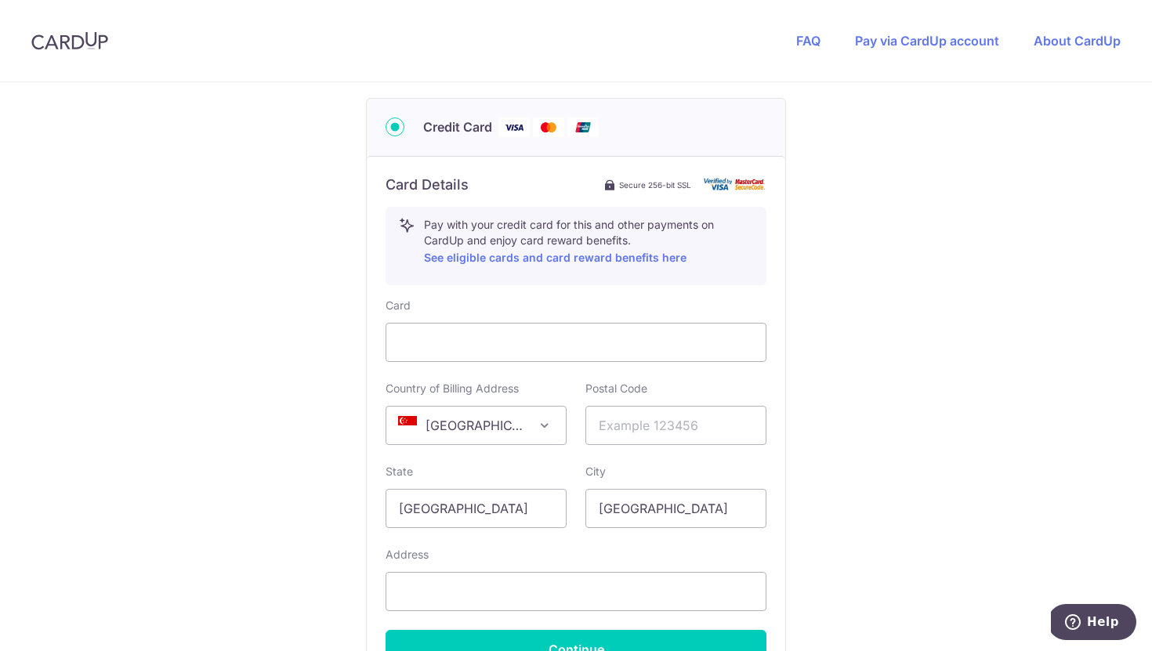
scroll to position [777, 0]
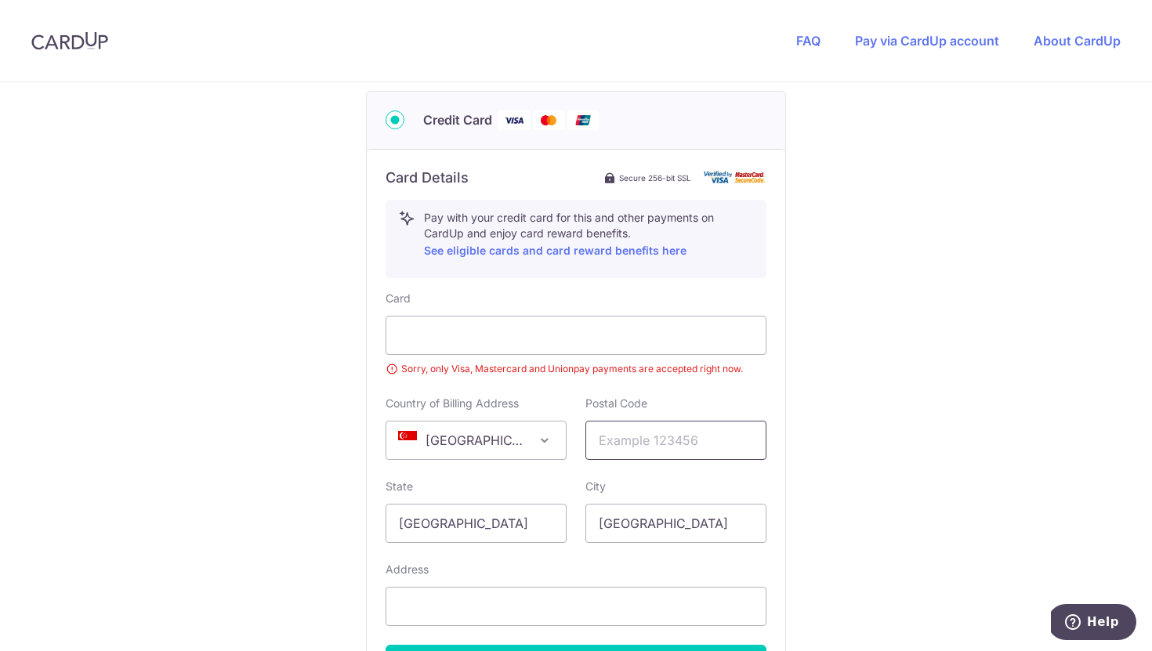
click at [700, 422] on input "text" at bounding box center [675, 440] width 181 height 39
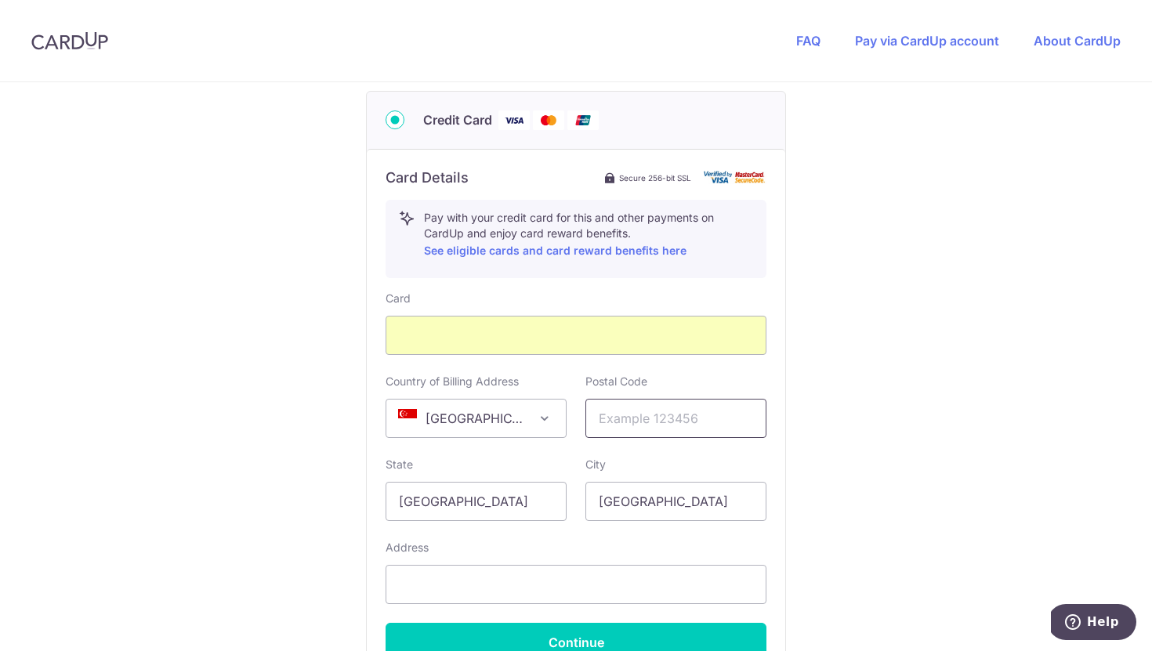
click at [669, 411] on input "text" at bounding box center [675, 418] width 181 height 39
type input "487931"
select select "65"
type input "94882156"
type input "[STREET_ADDRESS]"
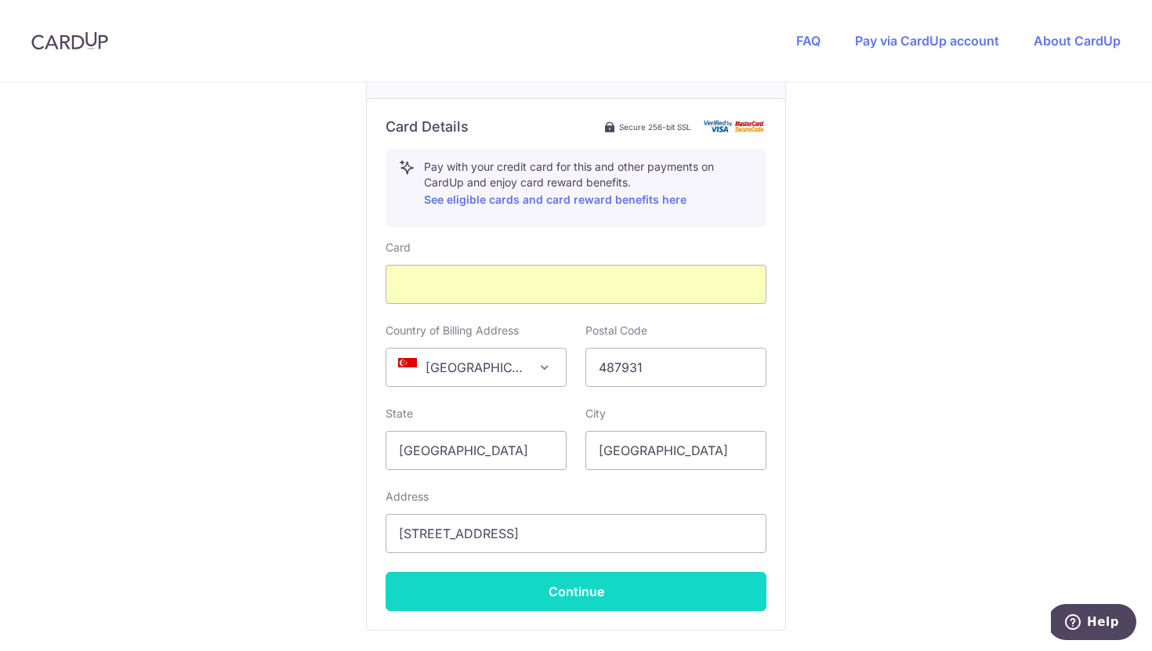
click at [619, 584] on button "Continue" at bounding box center [575, 591] width 381 height 39
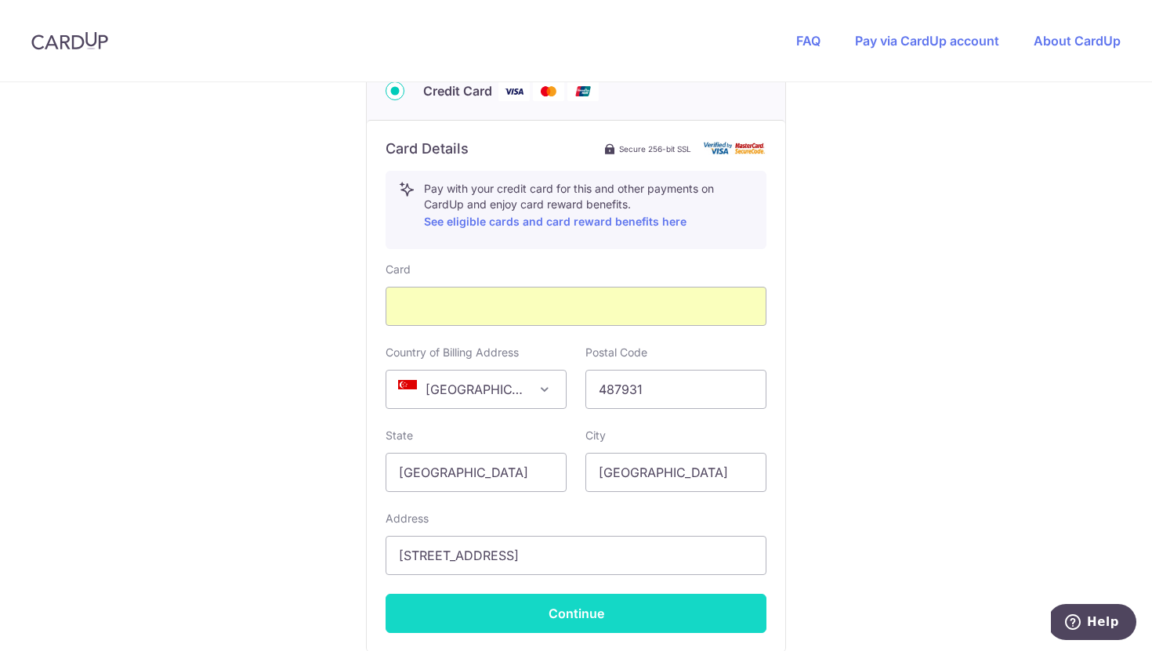
scroll to position [333, 0]
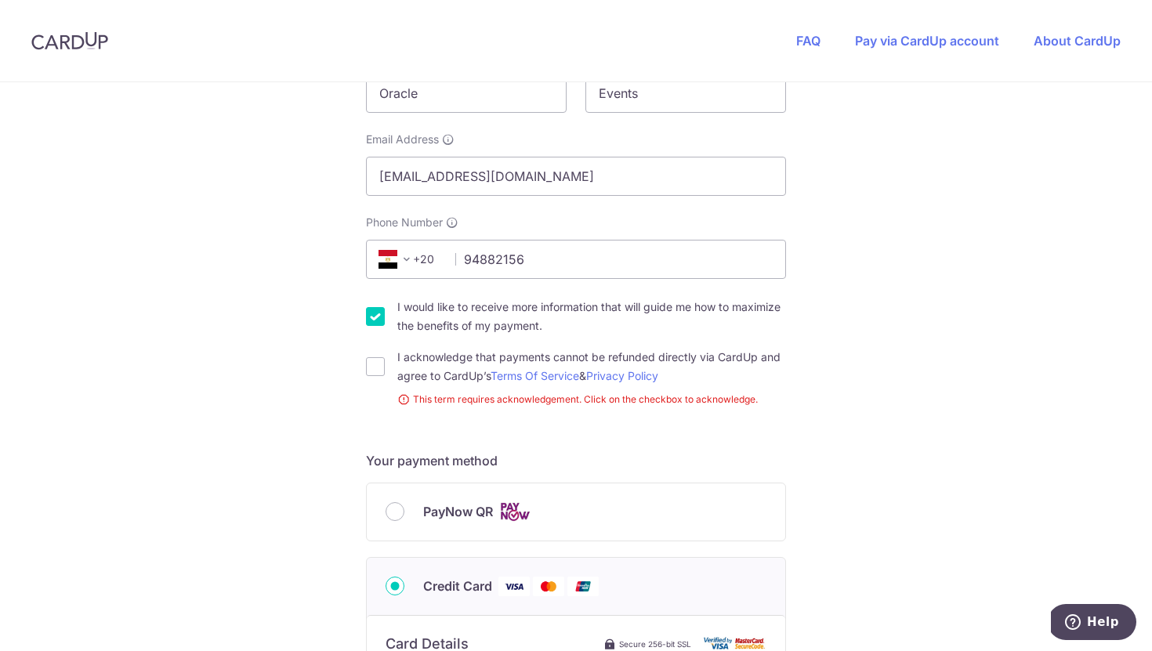
click at [410, 266] on span at bounding box center [406, 259] width 19 height 19
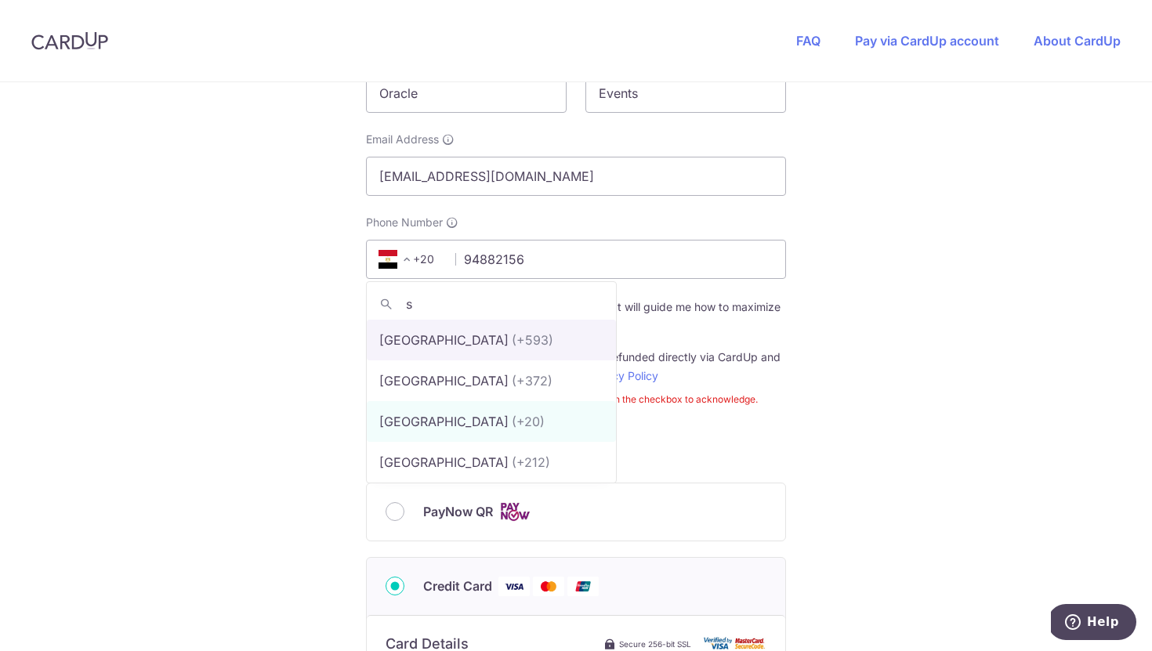
scroll to position [0, 0]
type input "si"
select select "199"
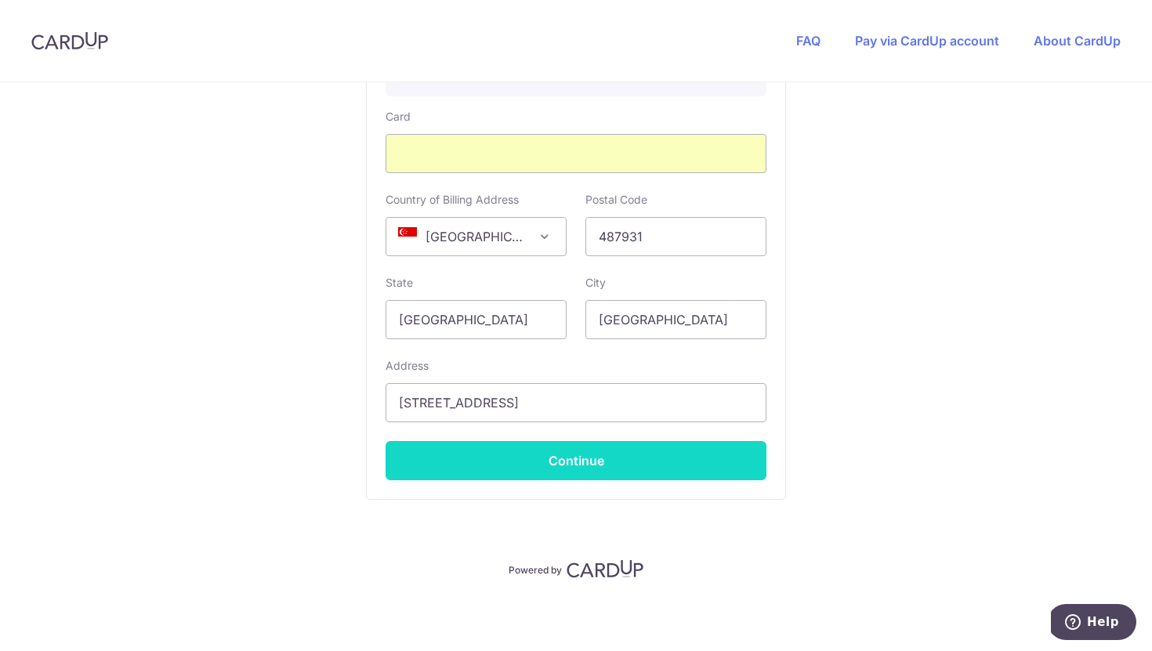
click at [593, 454] on button "Continue" at bounding box center [575, 460] width 381 height 39
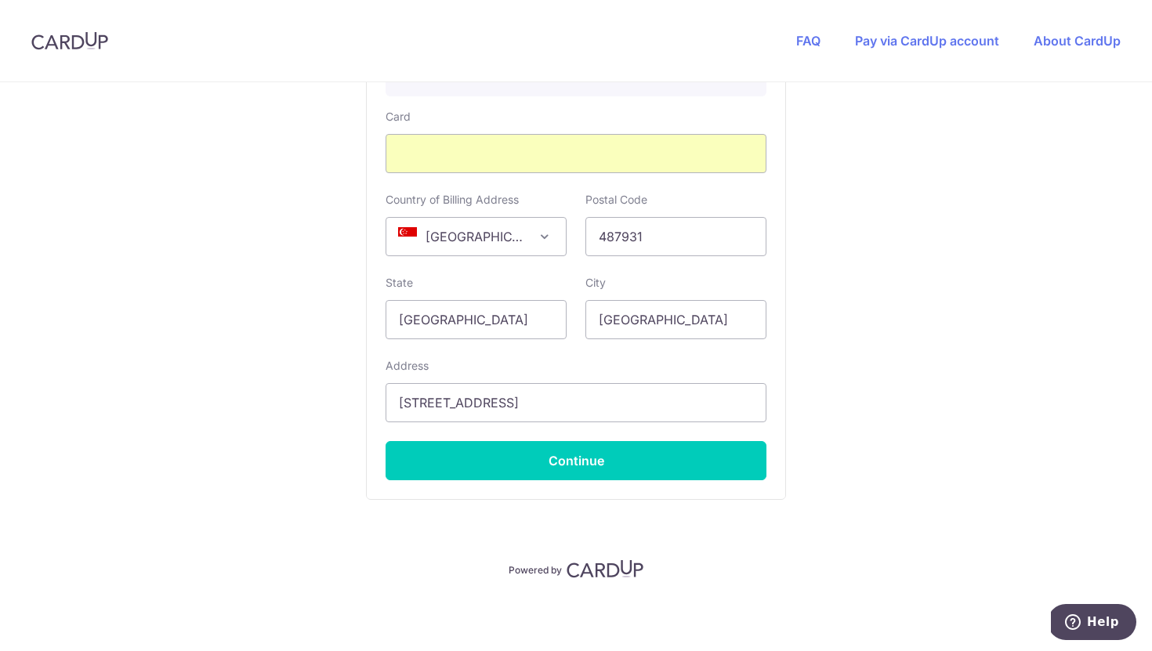
scroll to position [333, 0]
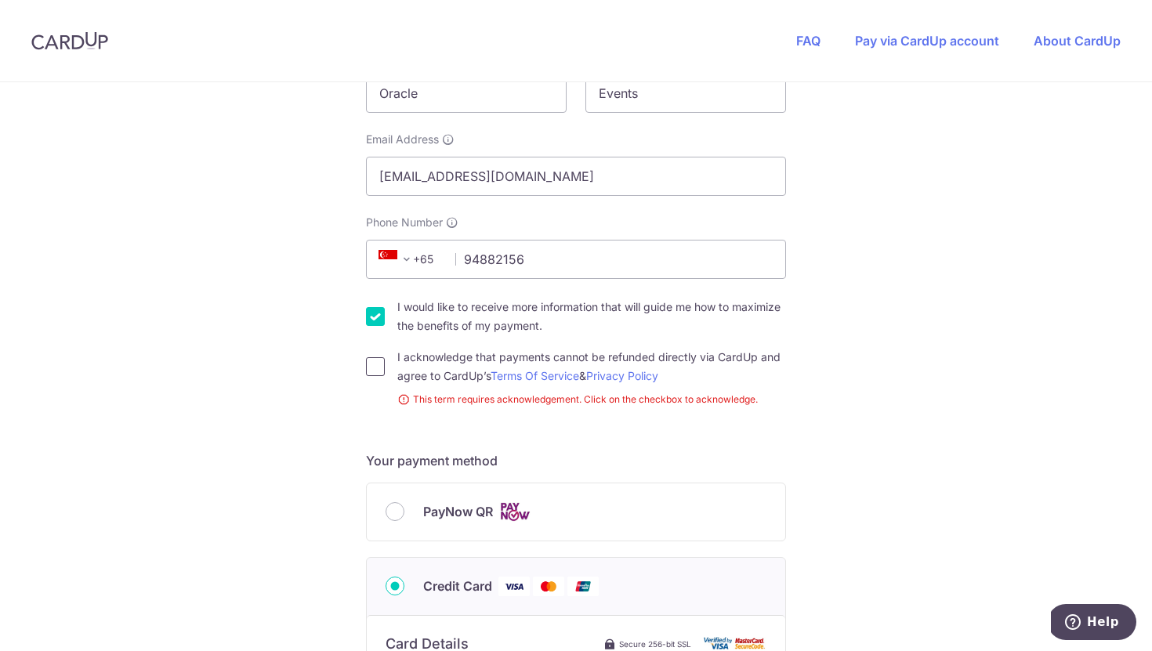
click at [370, 371] on input "I acknowledge that payments cannot be refunded directly via CardUp and agree to…" at bounding box center [375, 366] width 19 height 19
checkbox input "true"
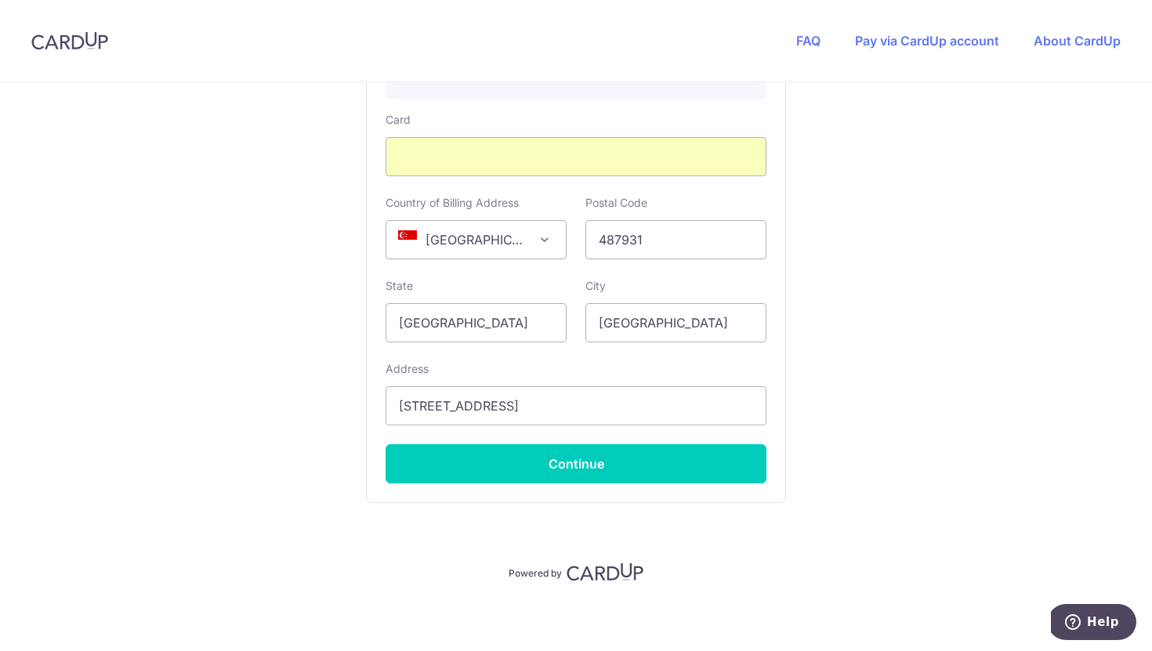
scroll to position [959, 0]
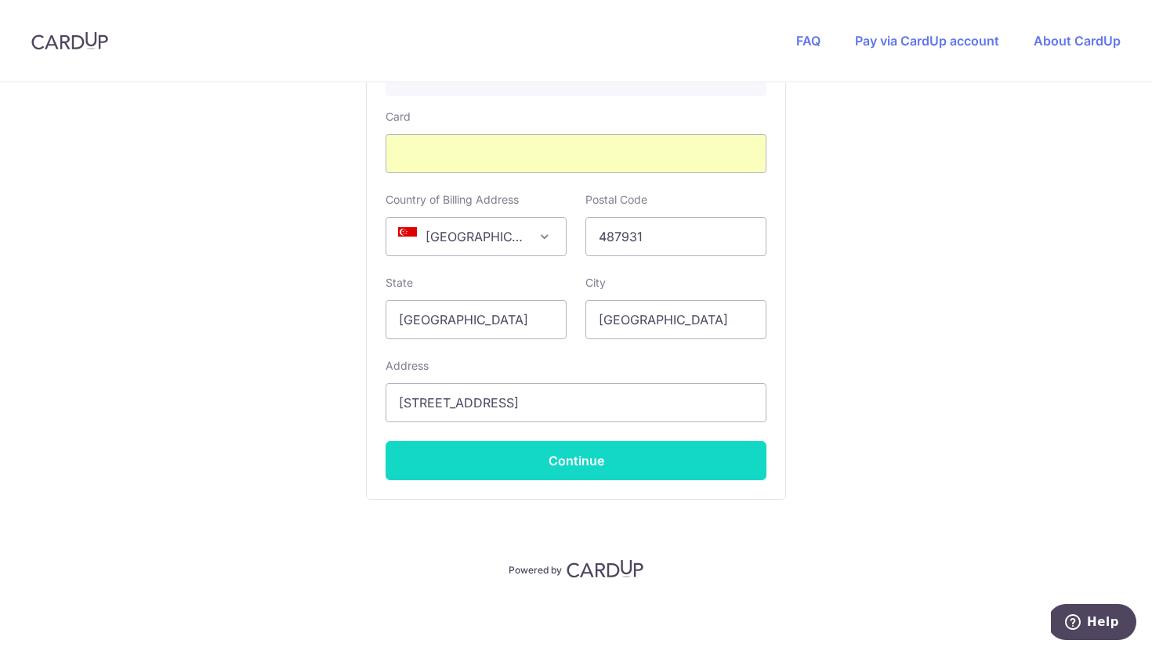
click at [631, 455] on button "Continue" at bounding box center [575, 460] width 381 height 39
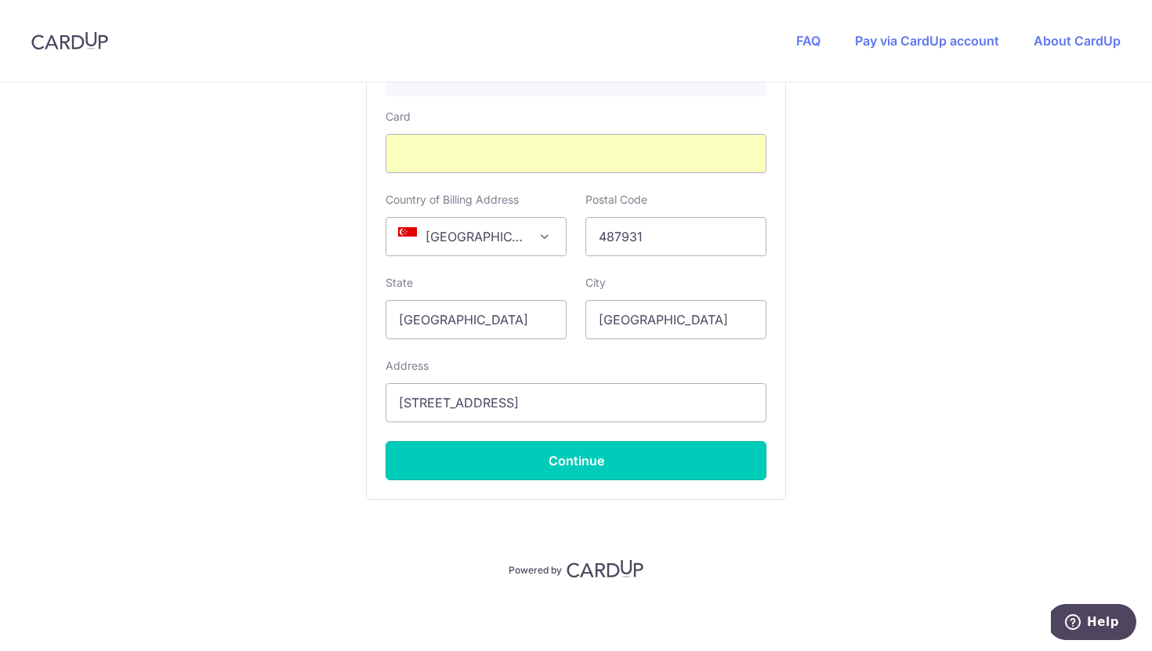
type input "**** 3078"
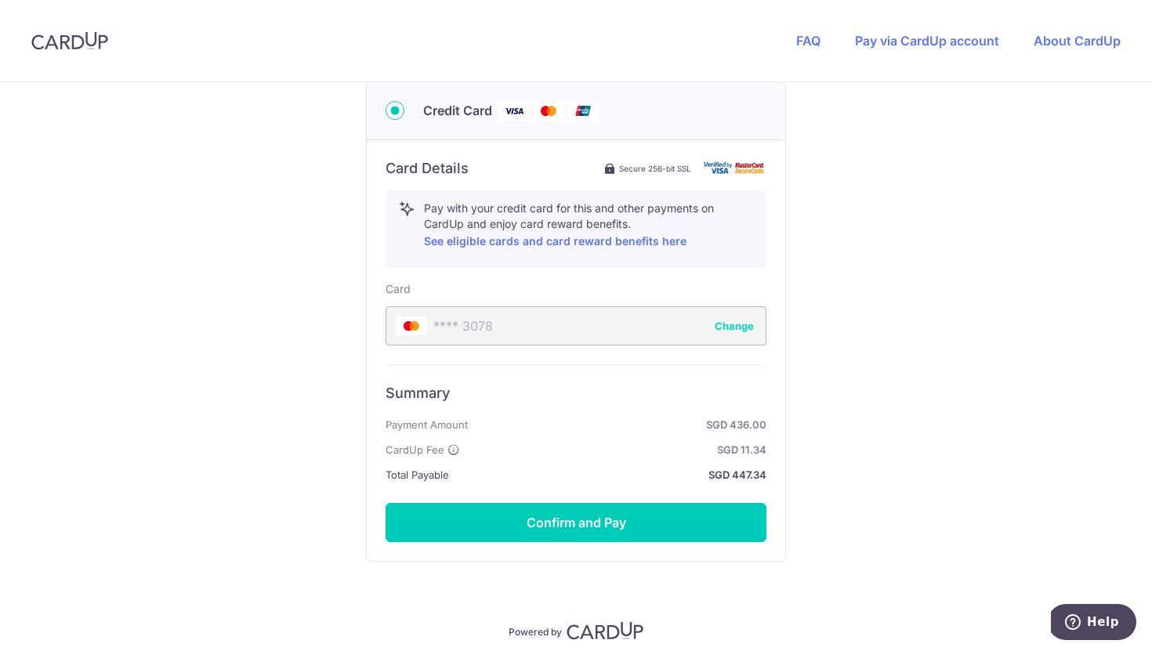
scroll to position [790, 0]
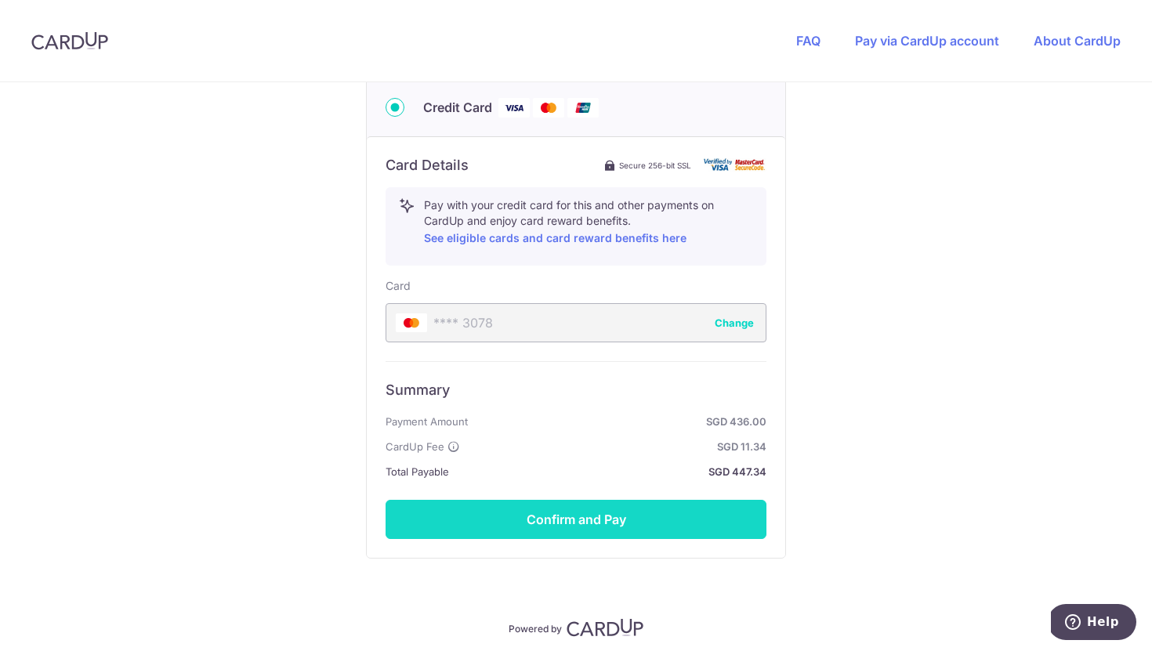
click at [667, 518] on button "Confirm and Pay" at bounding box center [575, 519] width 381 height 39
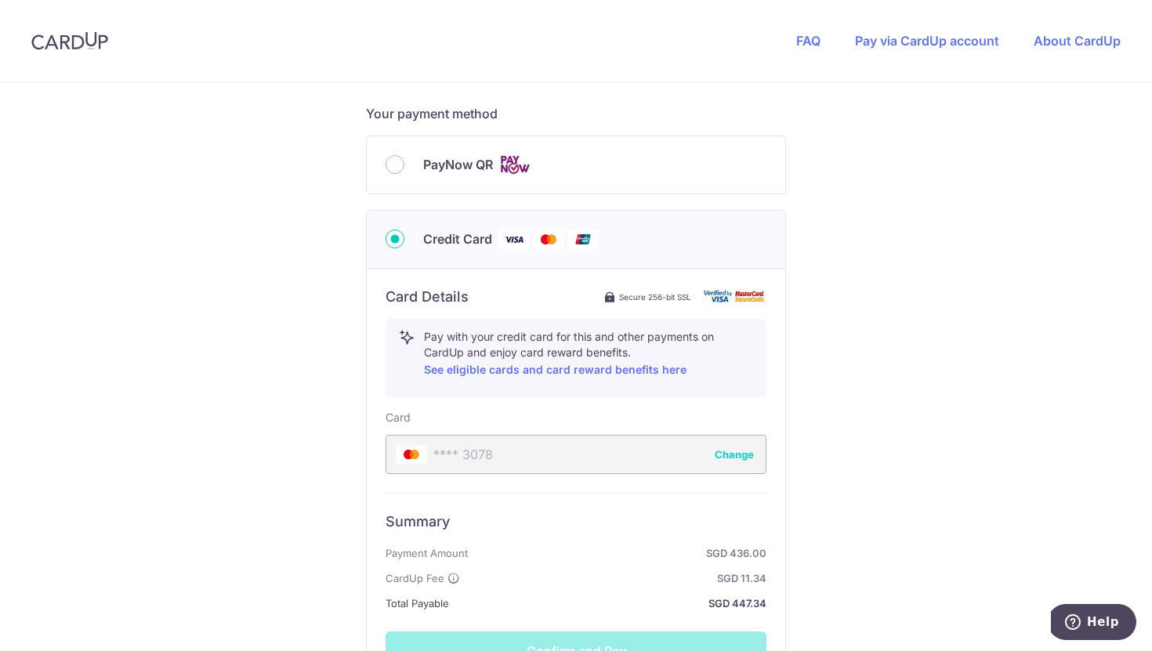
scroll to position [848, 0]
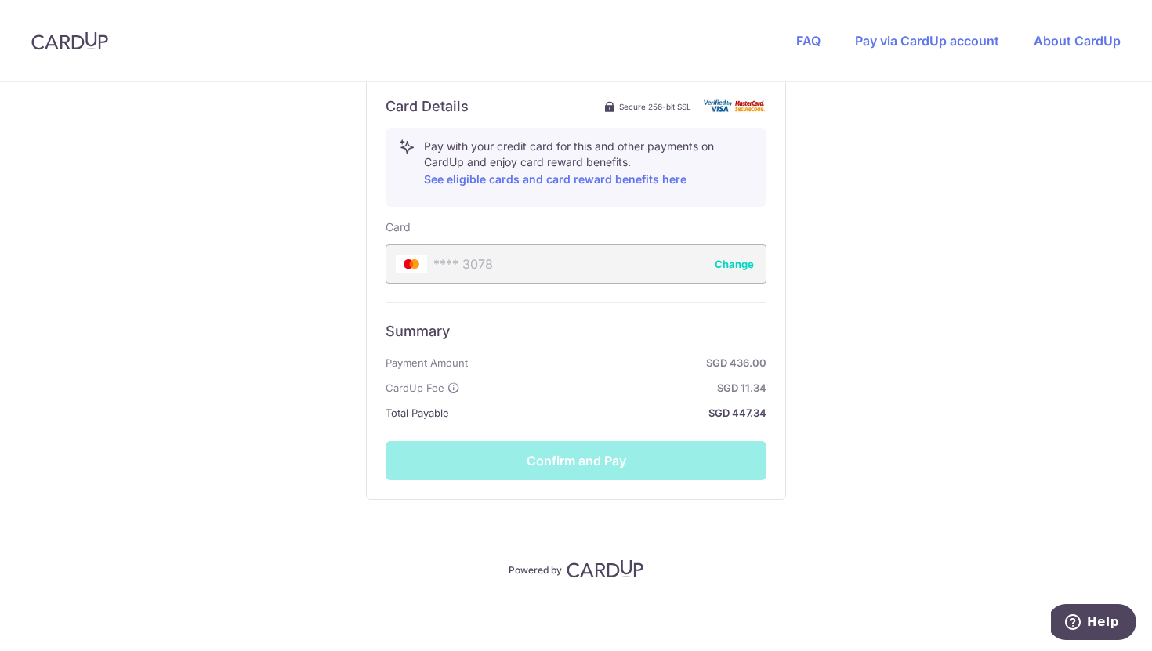
click at [608, 472] on div "Summary Payment Amount SGD 436.00 CardUp Fee SGD 11.34 Total Payable SGD 447.34…" at bounding box center [575, 391] width 381 height 178
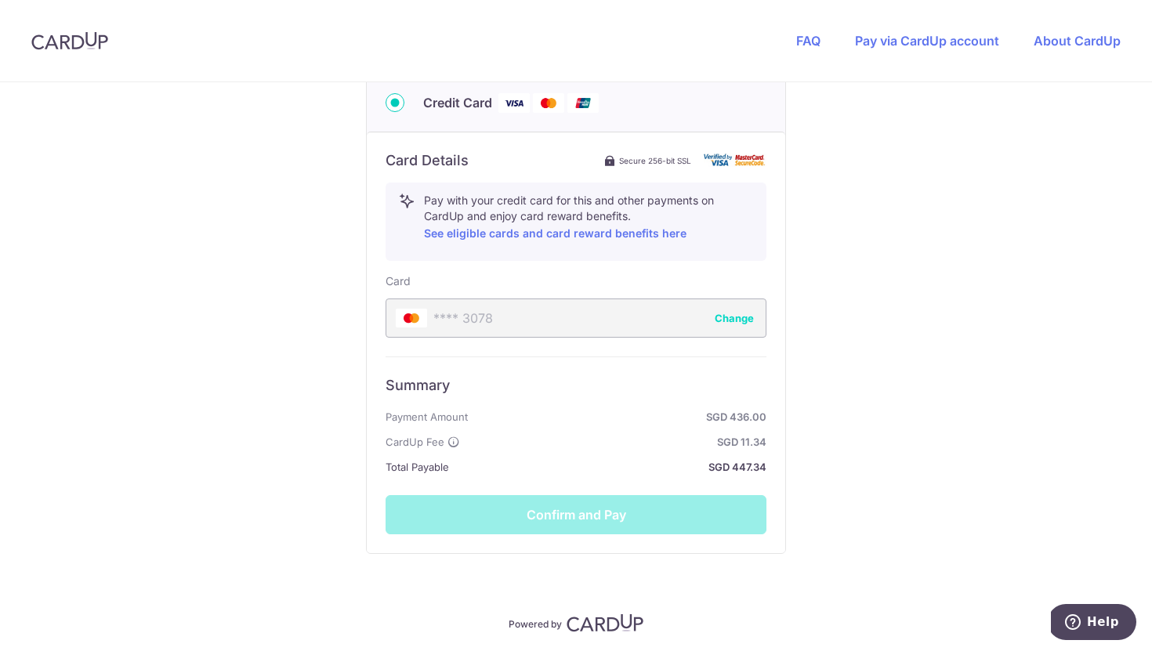
scroll to position [639, 0]
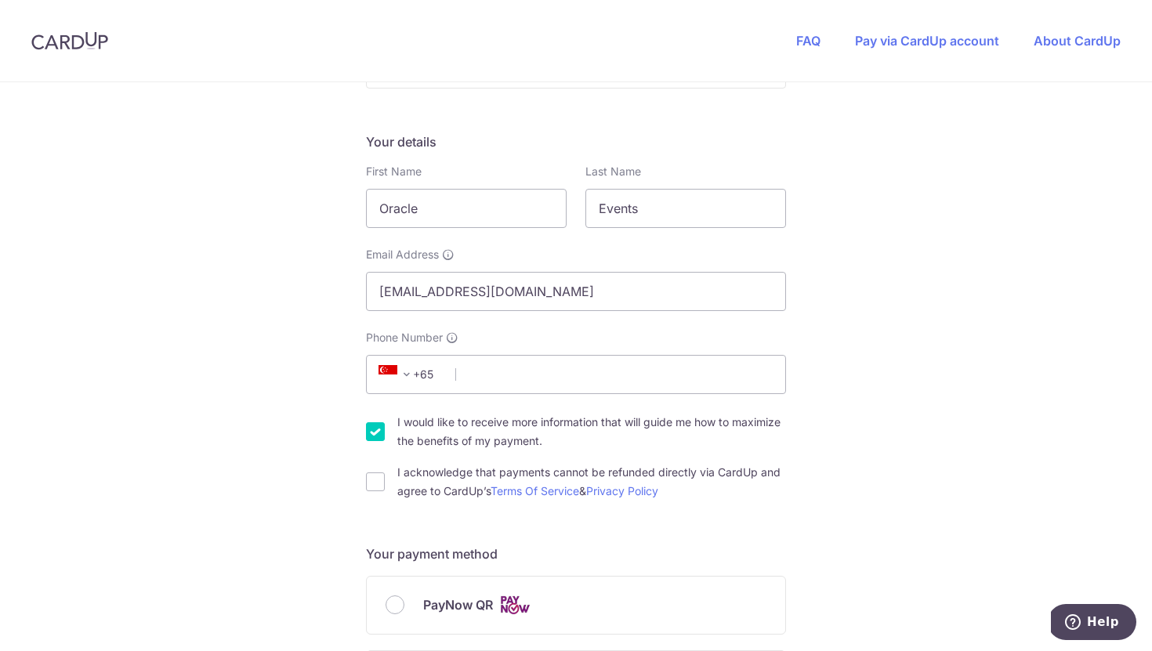
scroll to position [318, 0]
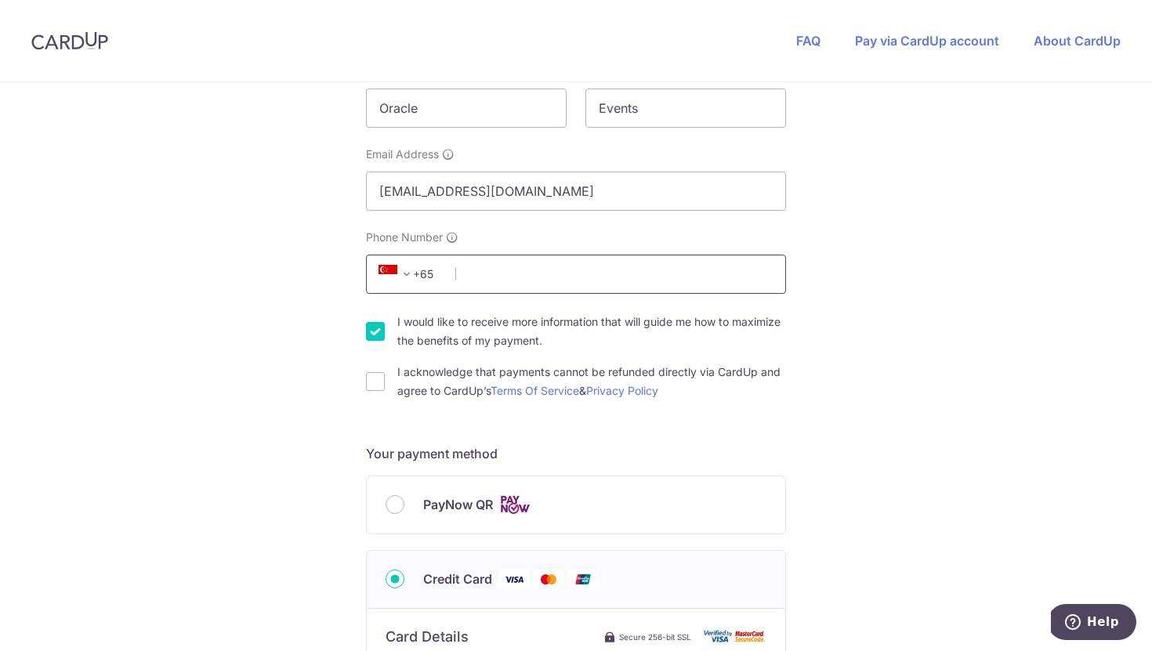
click at [481, 260] on input "Phone Number" at bounding box center [576, 274] width 420 height 39
type input "94882156"
select select "65"
type input "487931"
type input "[STREET_ADDRESS]"
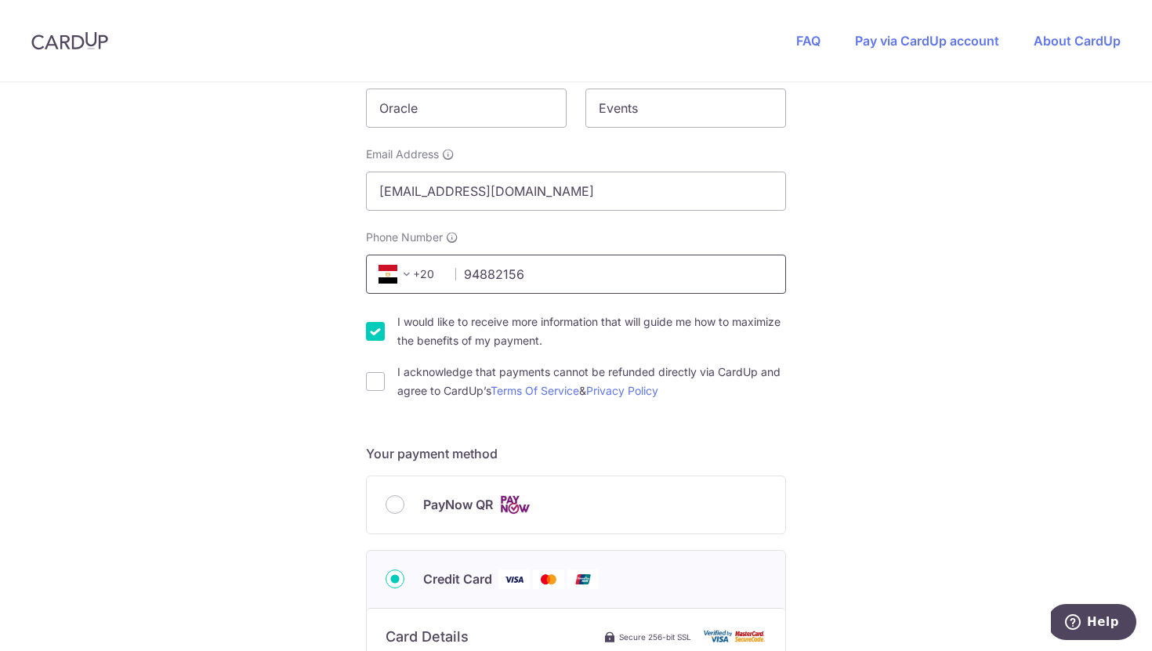
scroll to position [828, 0]
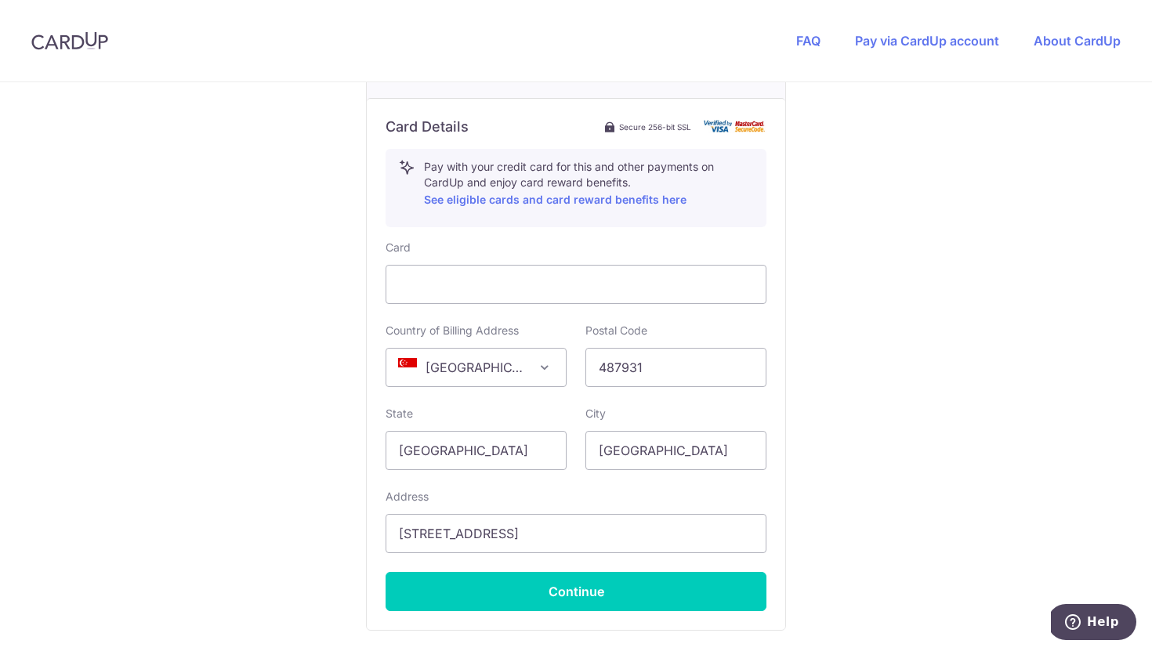
click at [537, 308] on div "Card Country of Billing Address [GEOGRAPHIC_DATA] [GEOGRAPHIC_DATA] [GEOGRAPHIC…" at bounding box center [575, 425] width 381 height 371
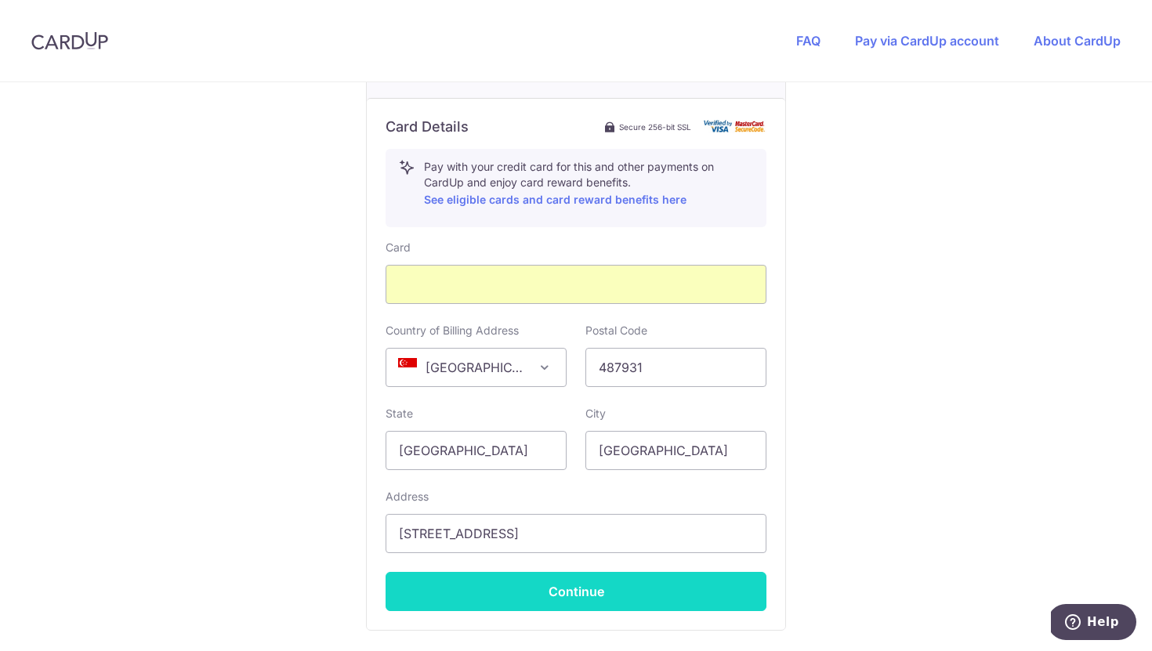
click at [622, 581] on button "Continue" at bounding box center [575, 591] width 381 height 39
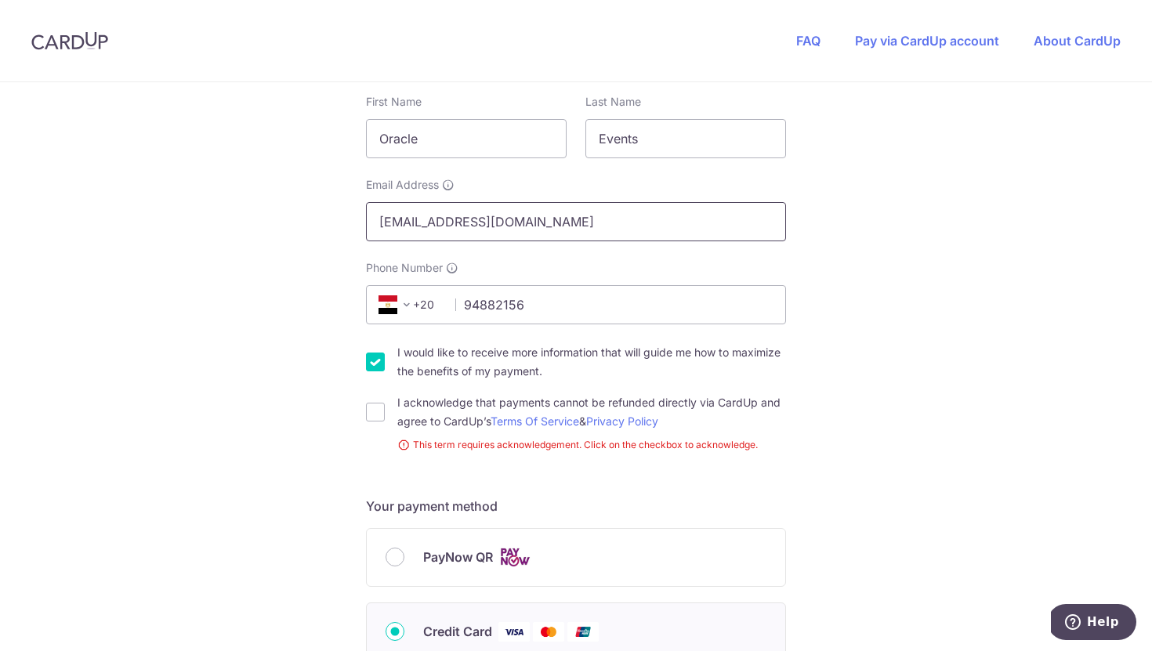
scroll to position [161, 0]
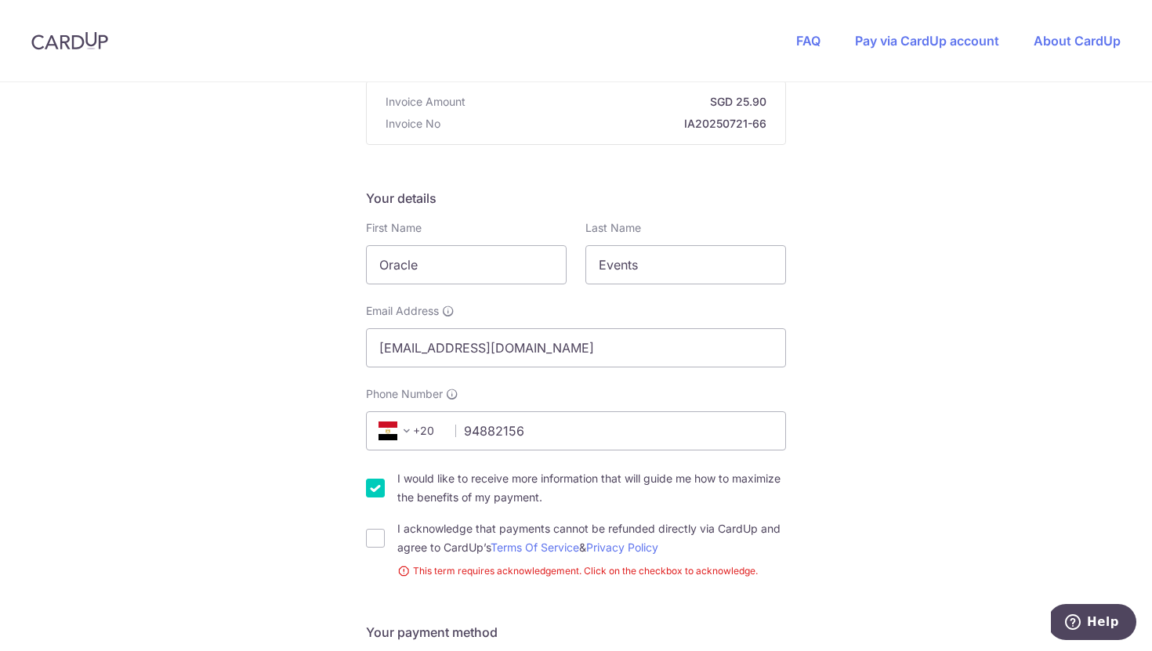
click at [417, 425] on span "+20" at bounding box center [409, 431] width 71 height 19
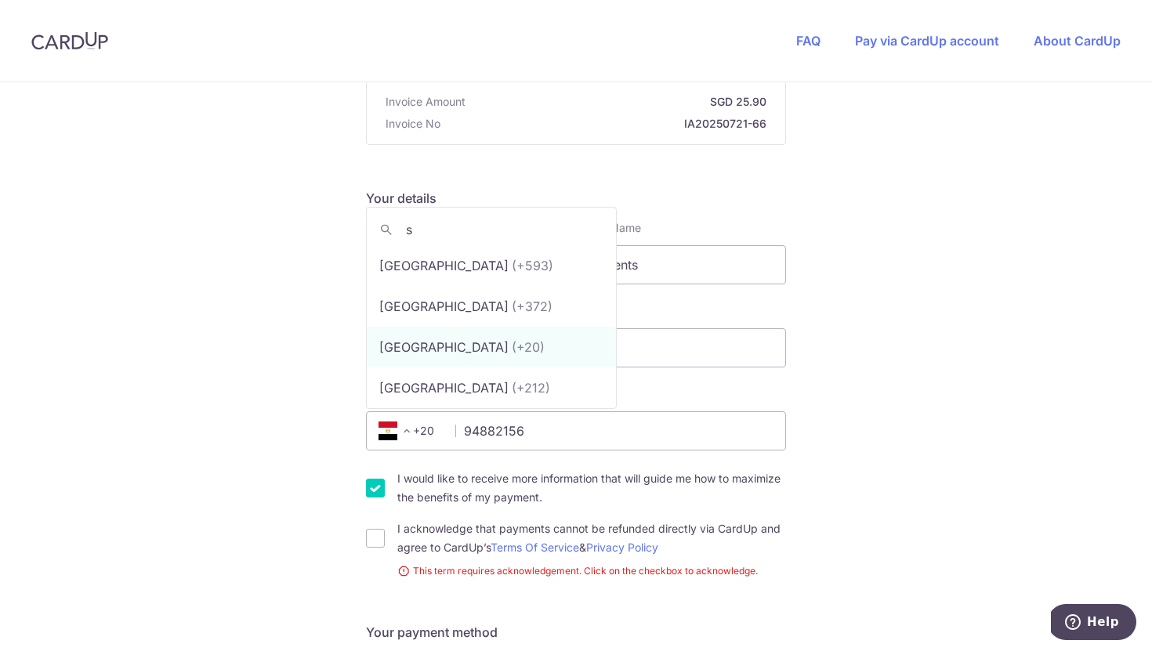
scroll to position [0, 0]
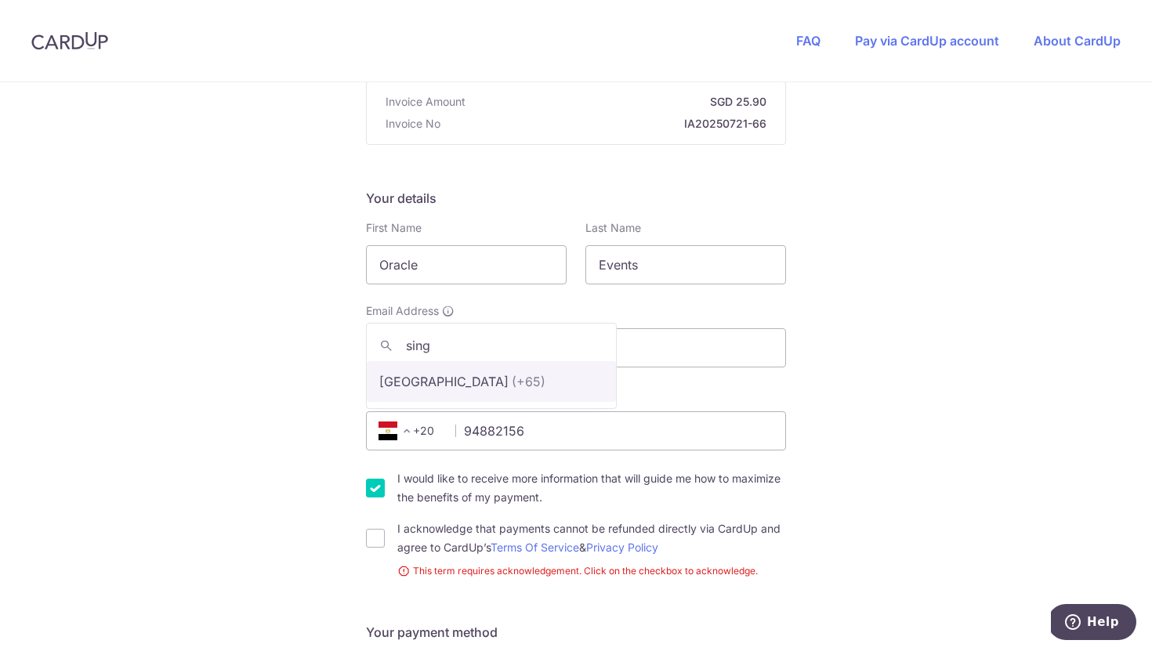
type input "singa"
select select "199"
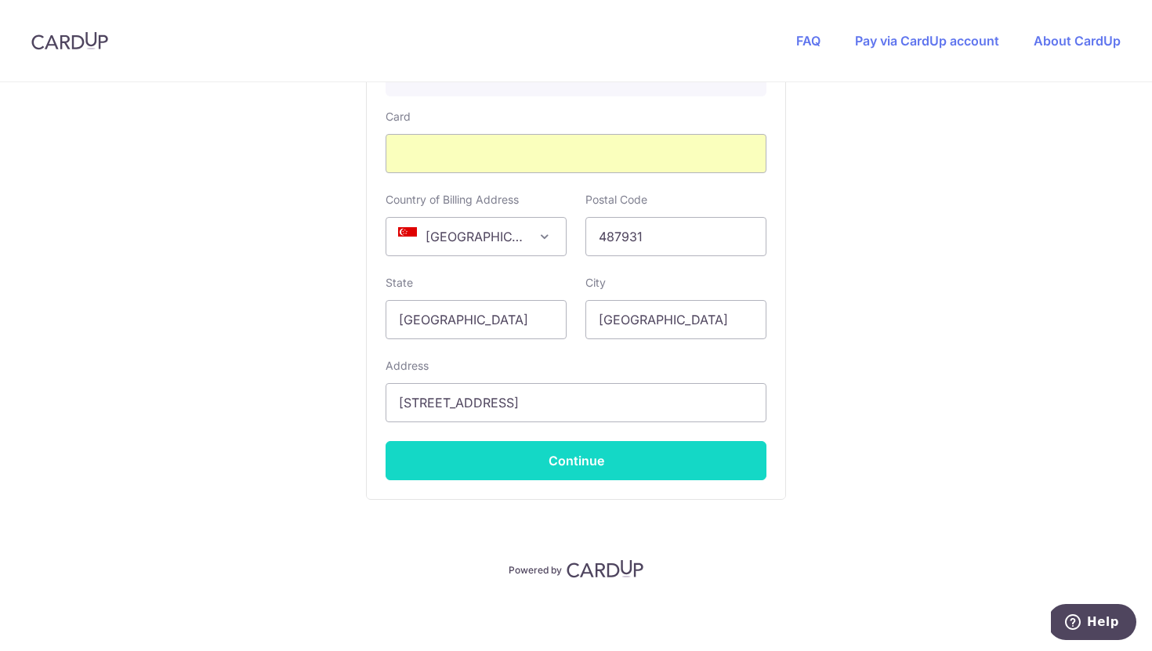
click at [614, 463] on button "Continue" at bounding box center [575, 460] width 381 height 39
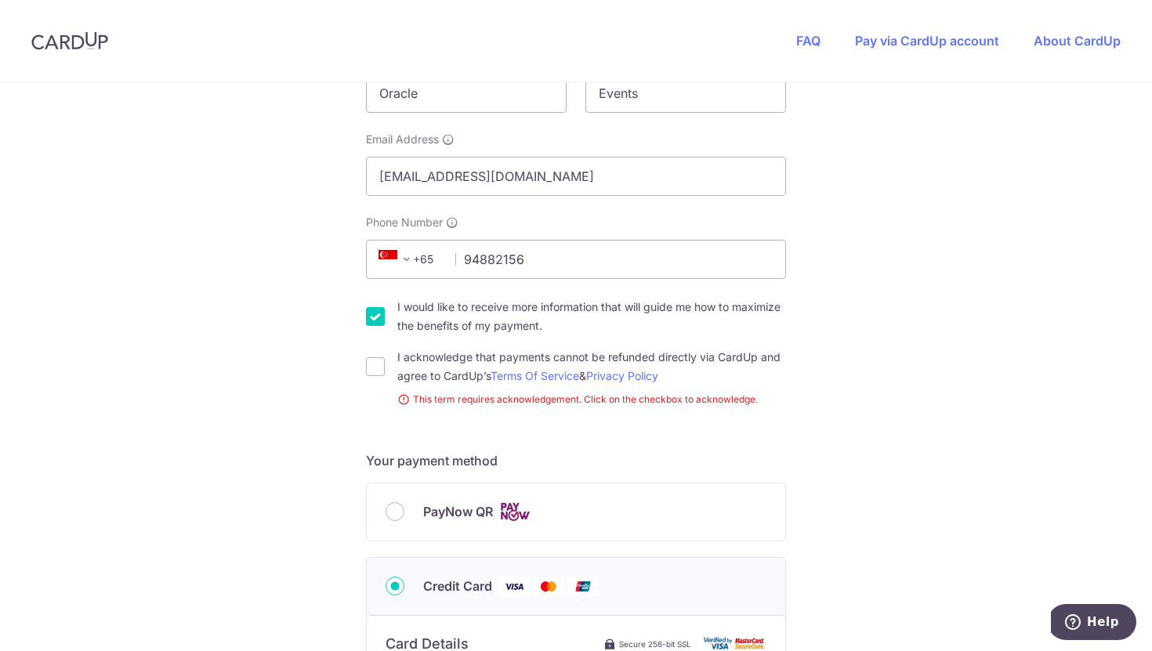
drag, startPoint x: 376, startPoint y: 367, endPoint x: 412, endPoint y: 384, distance: 39.6
click at [376, 367] on input "I acknowledge that payments cannot be refunded directly via CardUp and agree to…" at bounding box center [375, 366] width 19 height 19
checkbox input "true"
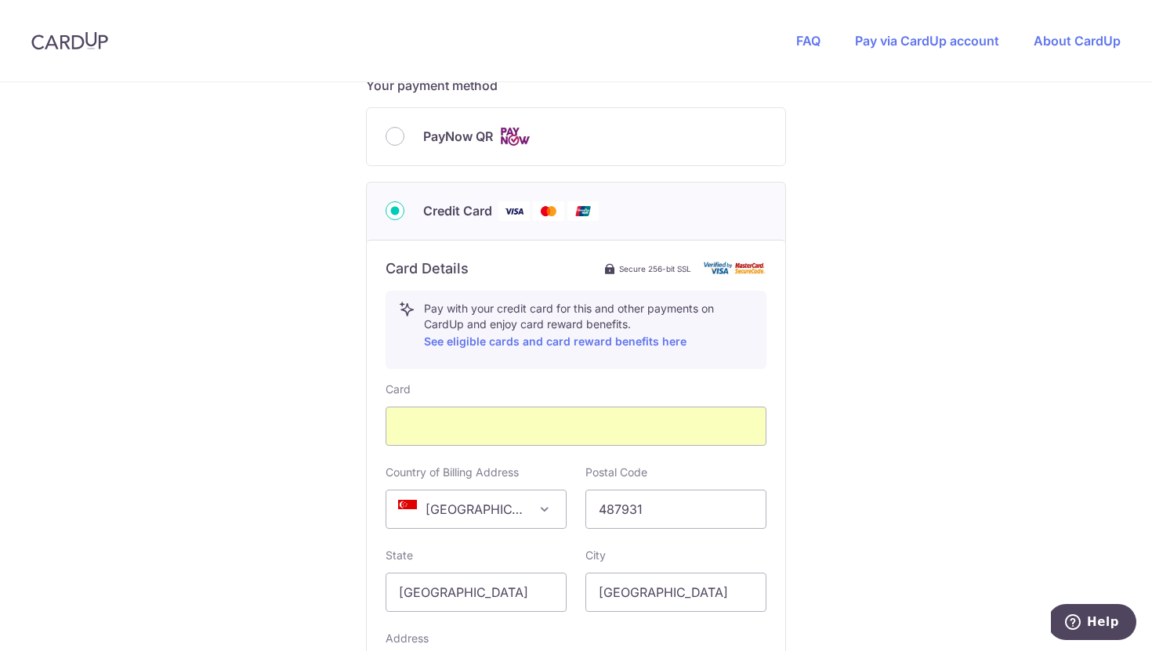
scroll to position [959, 0]
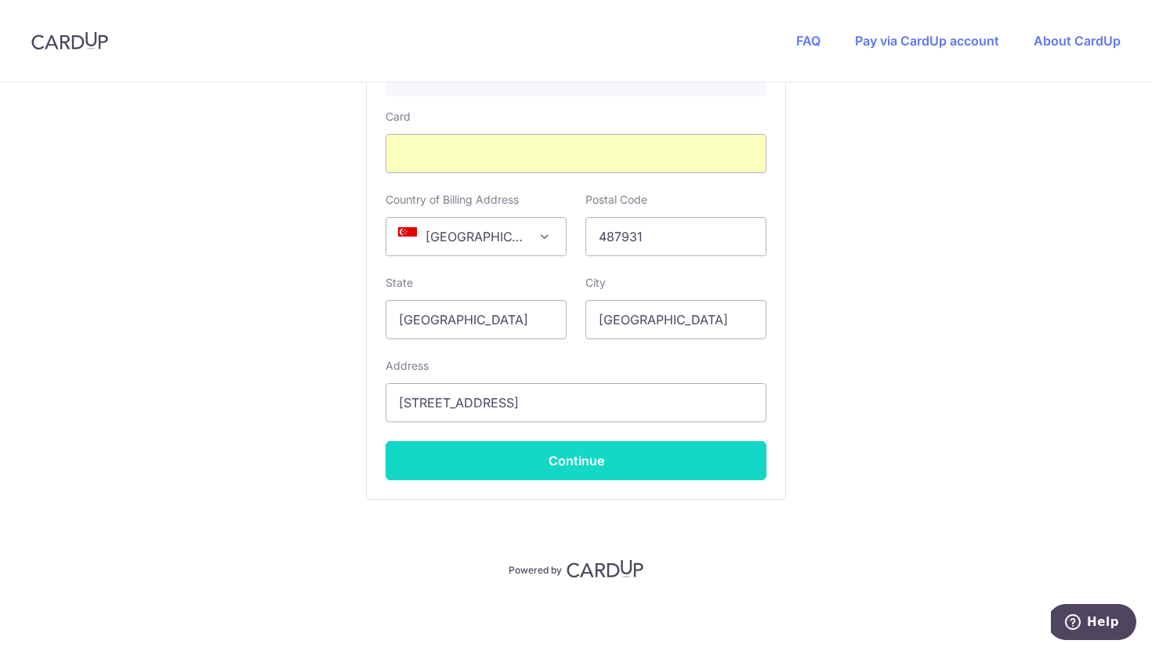
click at [628, 463] on button "Continue" at bounding box center [575, 460] width 381 height 39
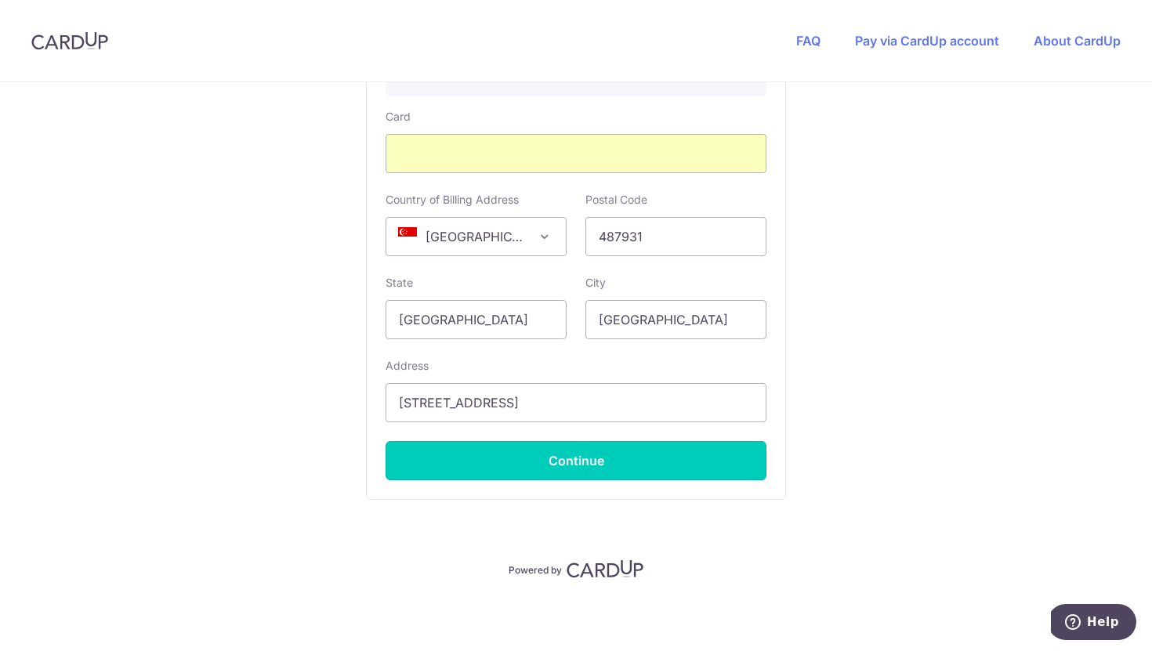
type input "**** 3078"
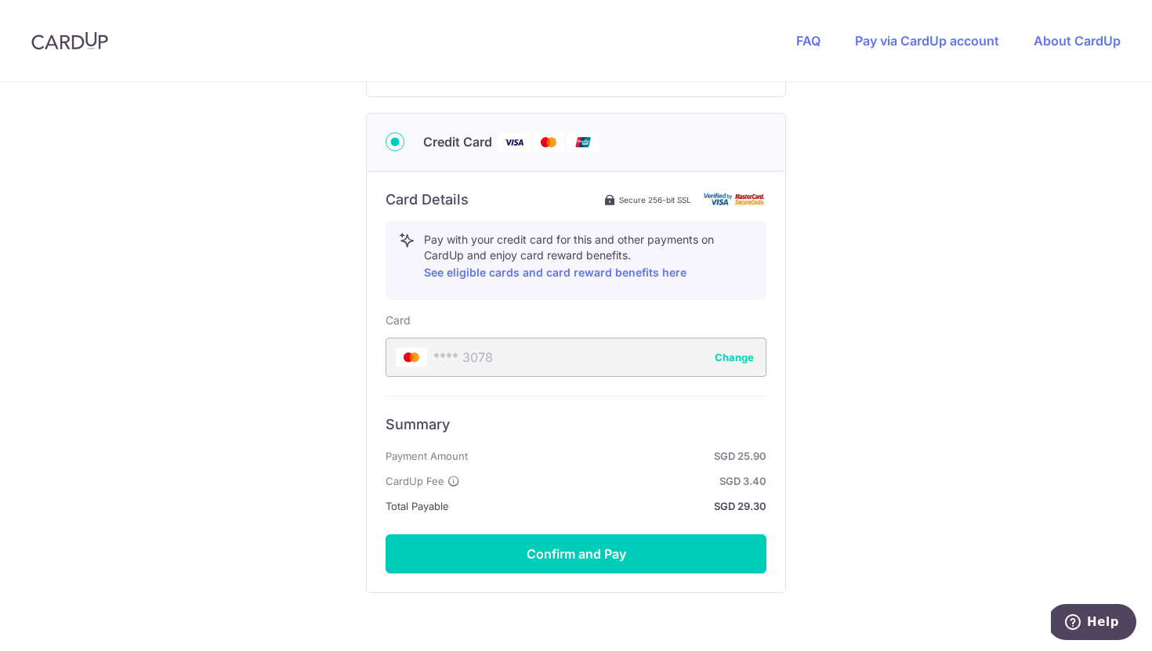
scroll to position [848, 0]
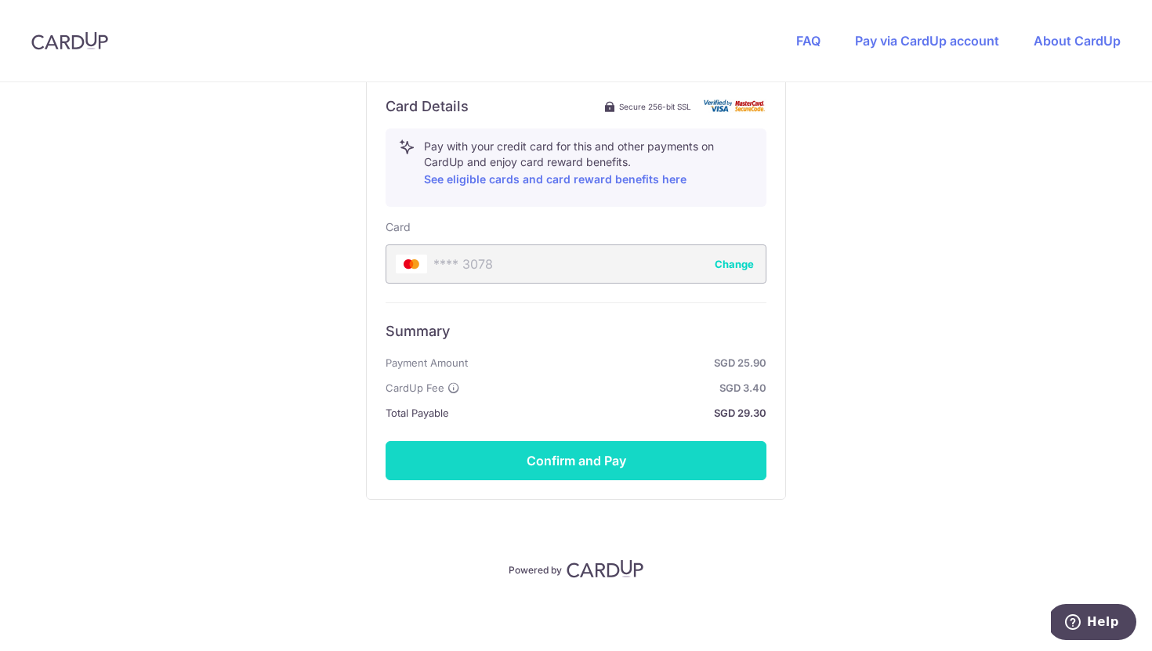
click at [621, 476] on button "Confirm and Pay" at bounding box center [575, 460] width 381 height 39
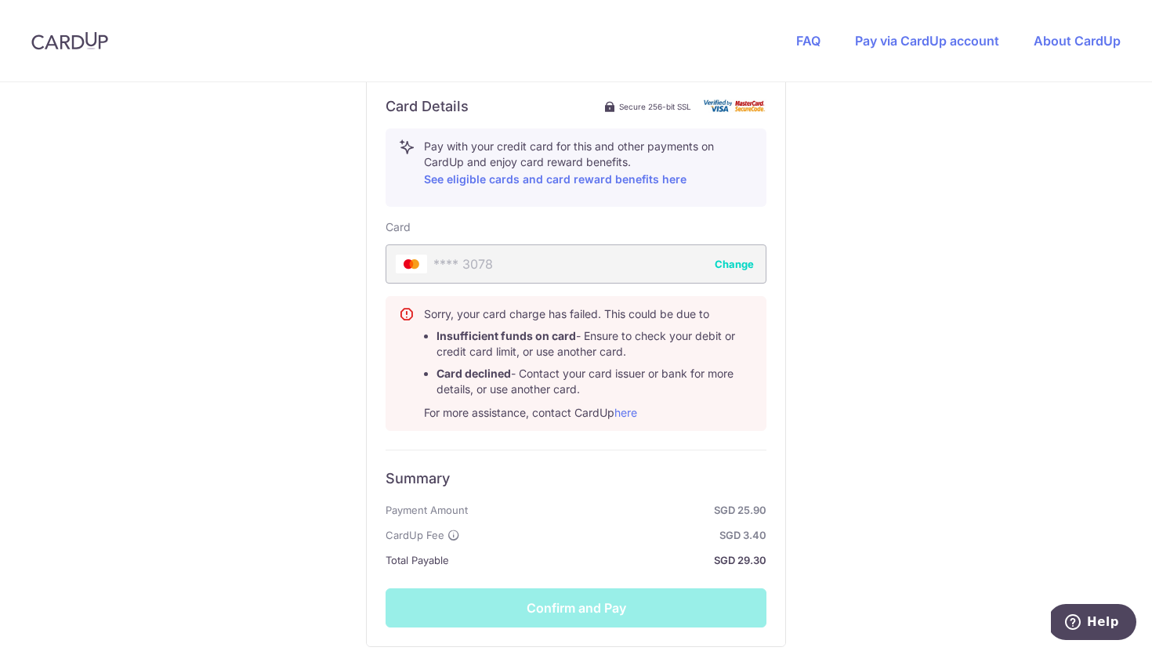
click at [595, 248] on div "**** 3078 Change" at bounding box center [575, 263] width 381 height 39
click at [728, 266] on button "Change" at bounding box center [734, 264] width 39 height 16
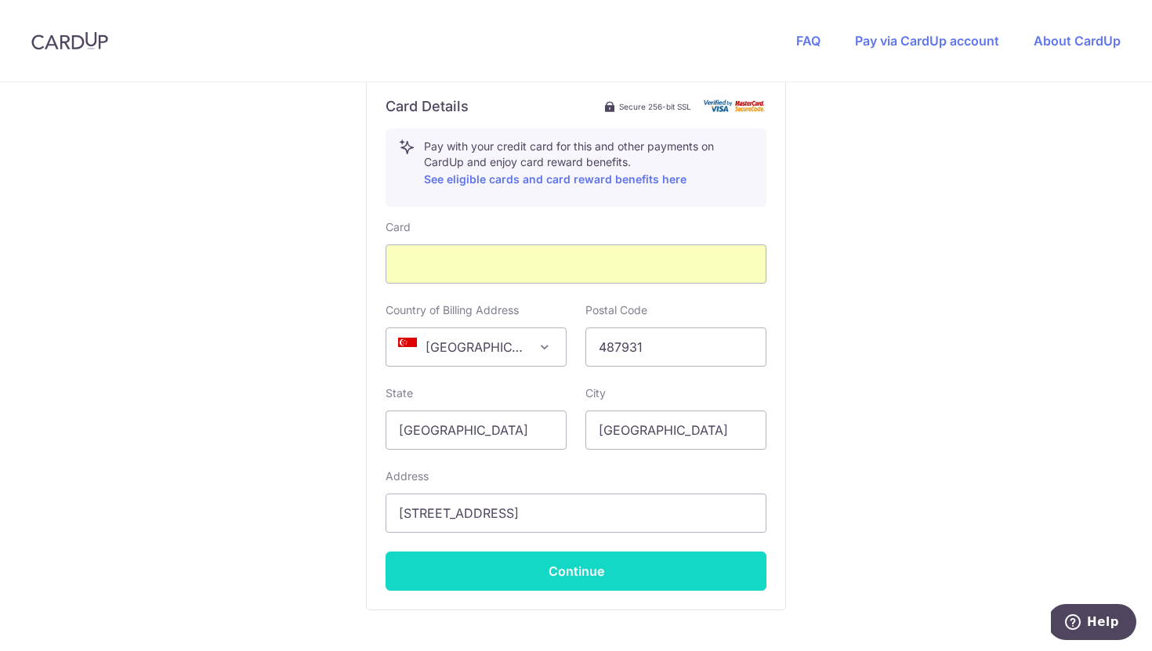
click at [578, 578] on button "Continue" at bounding box center [575, 571] width 381 height 39
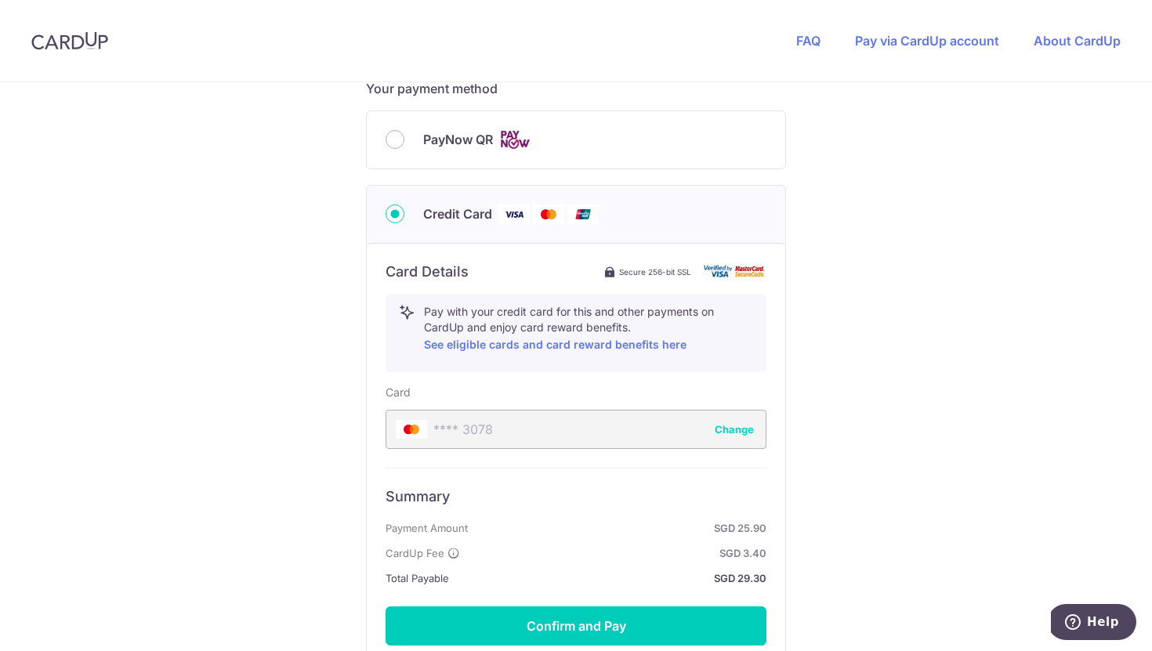
scroll to position [693, 0]
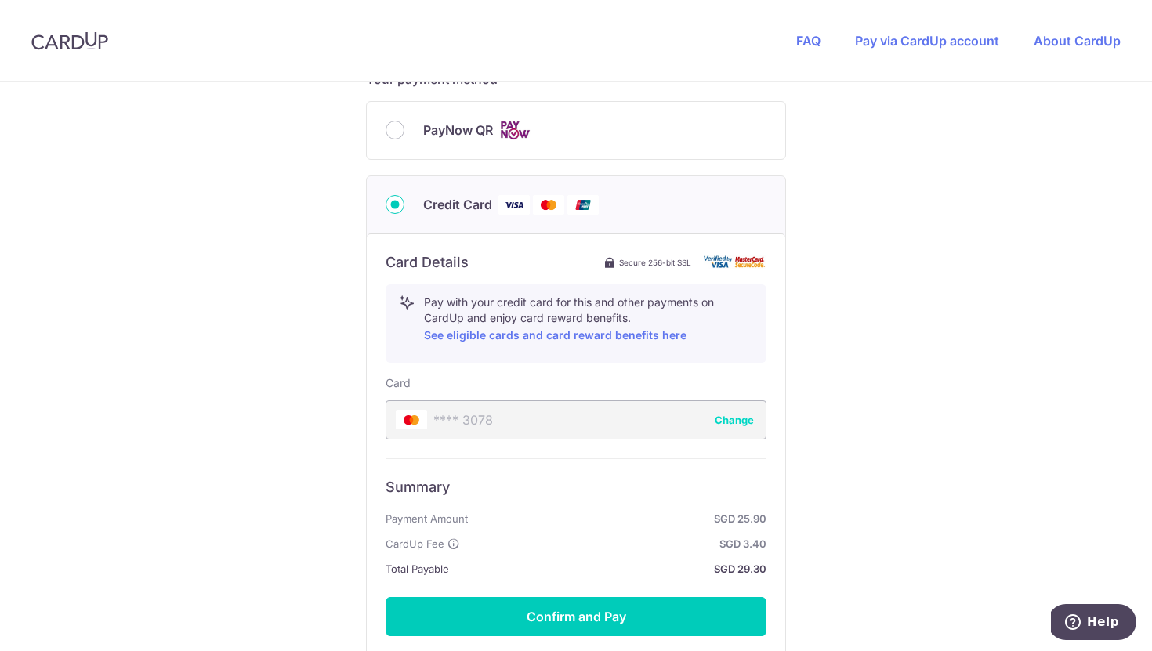
click at [633, 636] on div "Card Details Secure 256-bit SSL Pay with your credit card for this and other pa…" at bounding box center [576, 444] width 418 height 422
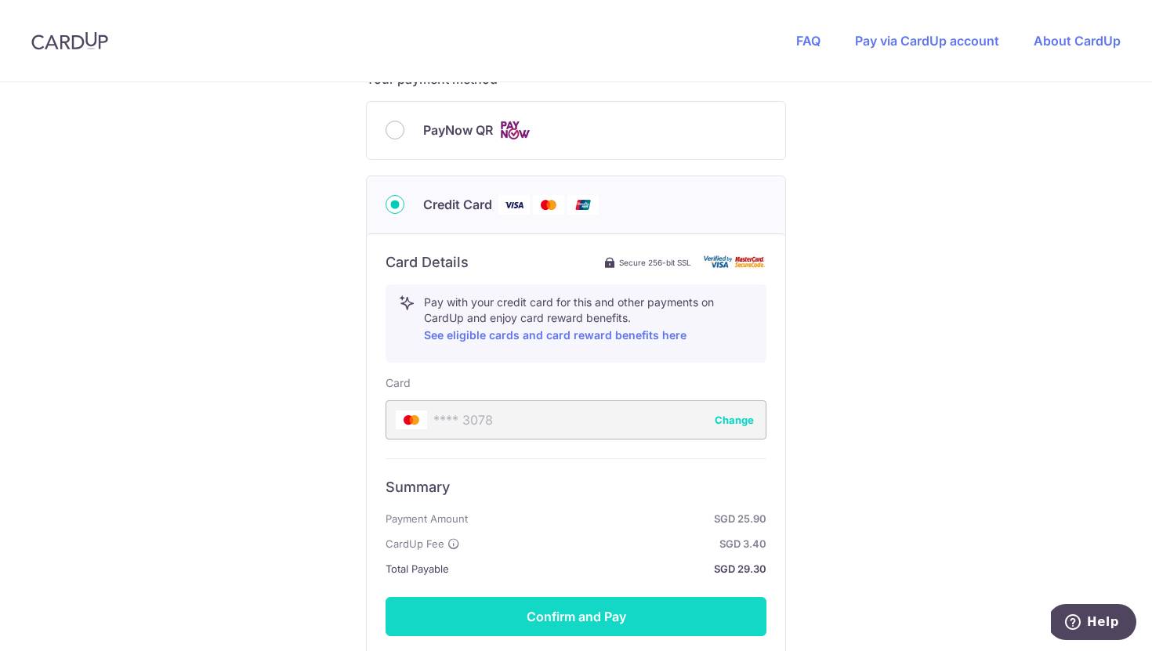
click at [641, 625] on button "Confirm and Pay" at bounding box center [575, 616] width 381 height 39
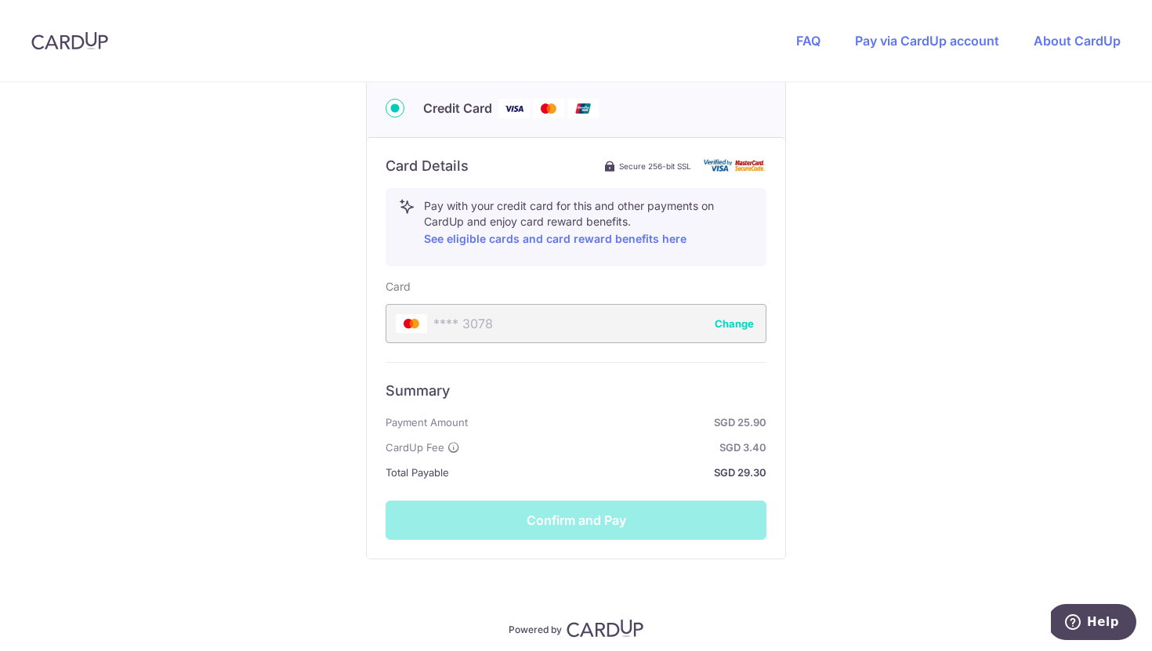
scroll to position [848, 0]
